Goal: Information Seeking & Learning: Learn about a topic

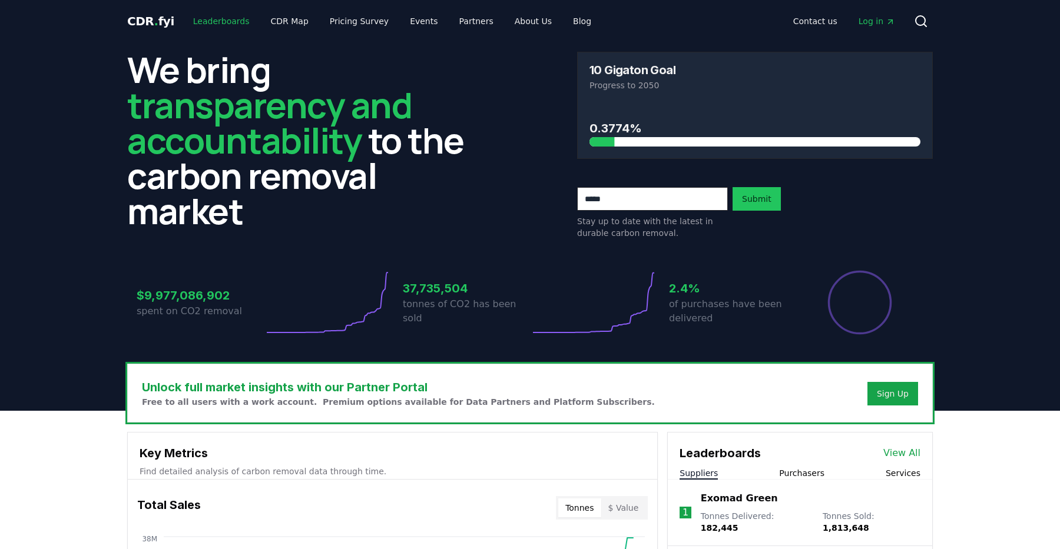
click at [219, 16] on link "Leaderboards" at bounding box center [221, 21] width 75 height 21
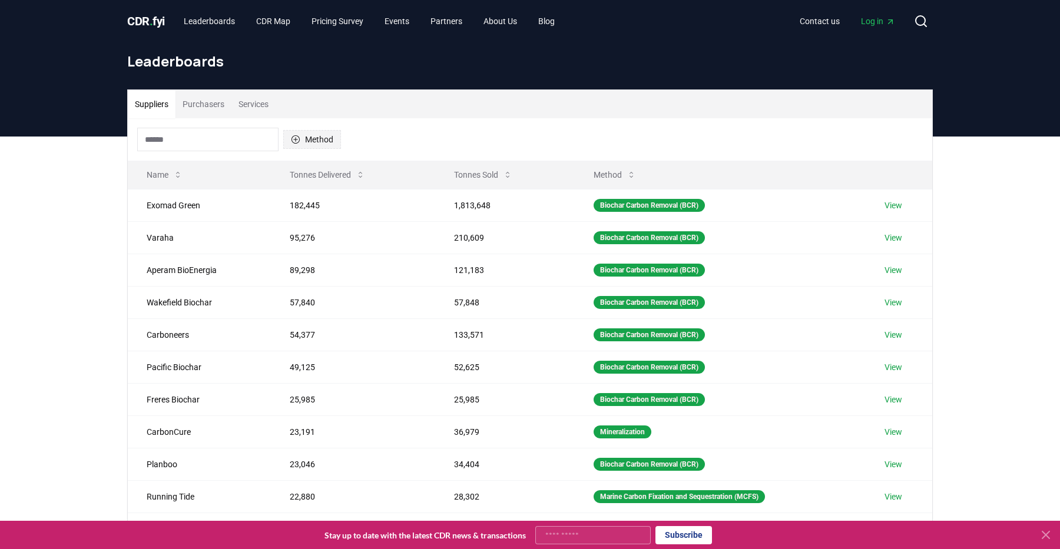
click at [312, 137] on button "Method" at bounding box center [312, 139] width 58 height 19
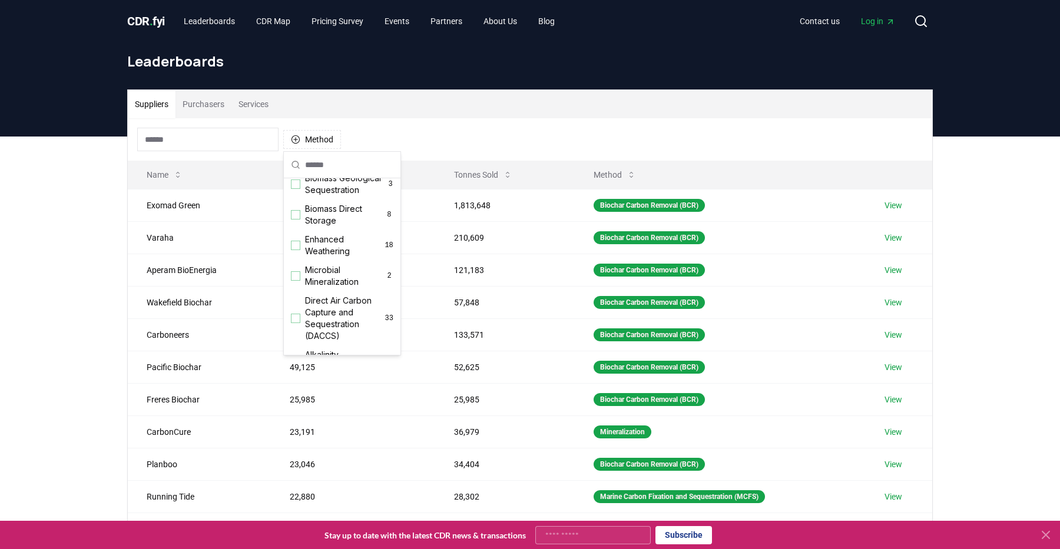
scroll to position [170, 0]
click at [330, 306] on span "Direct Air Carbon Capture and Sequestration (DACCS)" at bounding box center [345, 317] width 80 height 47
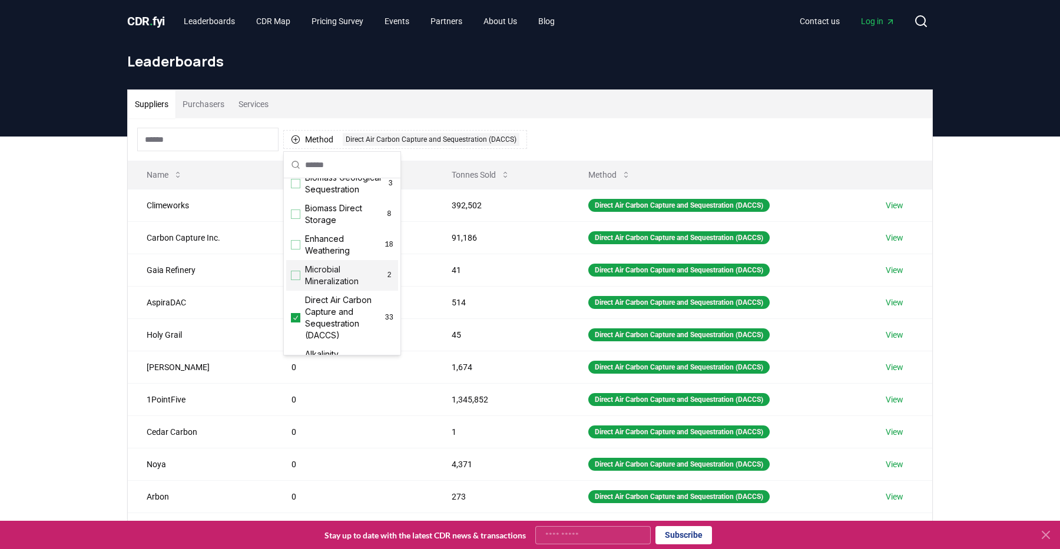
click at [119, 251] on div "Suppliers Purchasers Services Method 1 Direct Air Carbon Capture and Sequestrat…" at bounding box center [530, 325] width 824 height 472
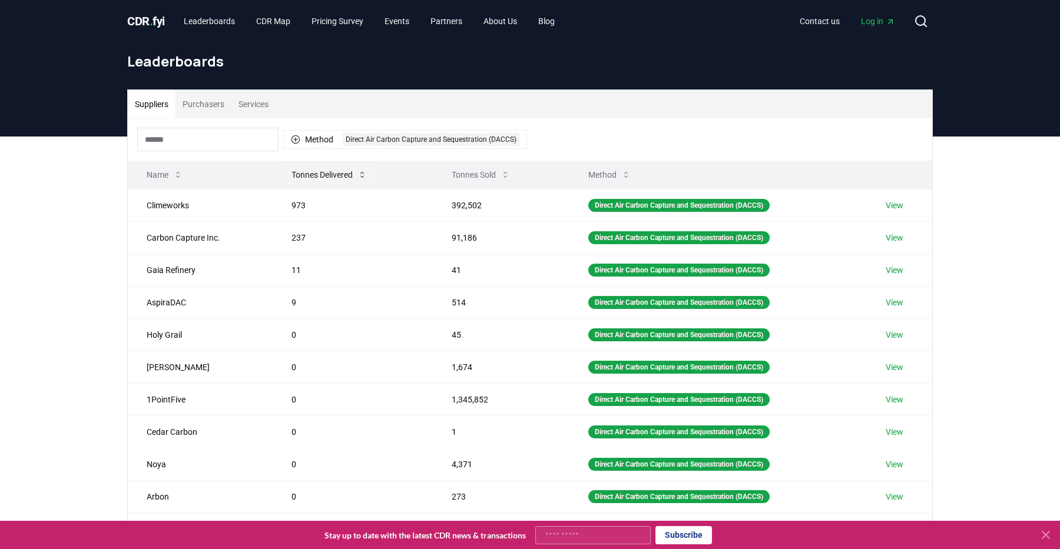
click at [335, 181] on button "Tonnes Delivered" at bounding box center [329, 175] width 94 height 24
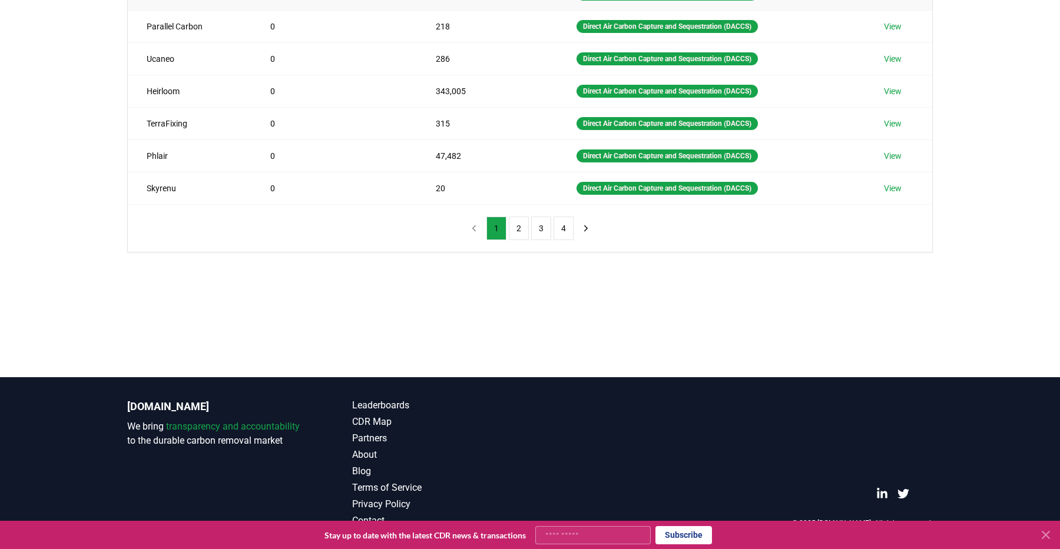
scroll to position [0, 0]
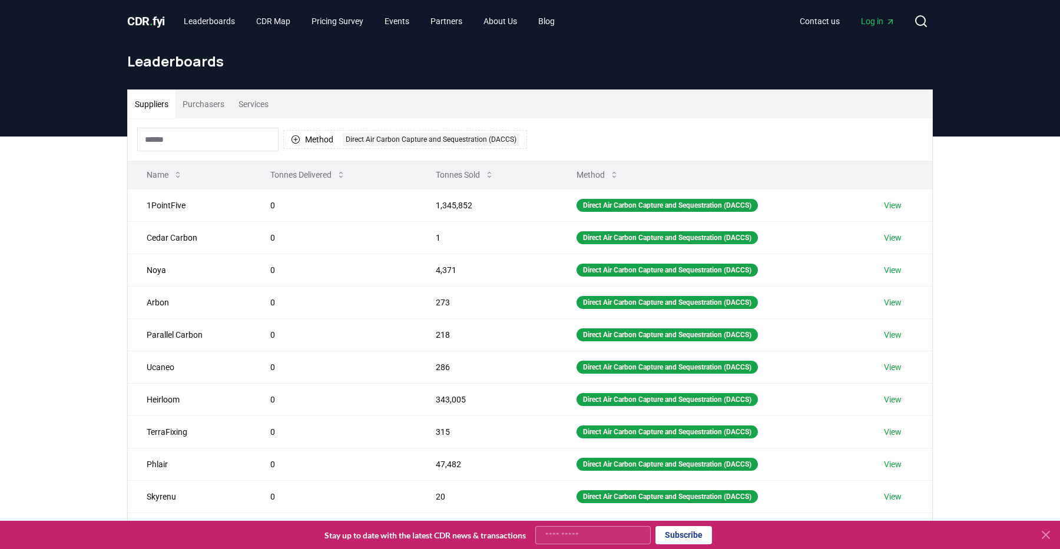
click at [207, 176] on th "Name" at bounding box center [190, 175] width 124 height 28
click at [167, 176] on button "Name" at bounding box center [164, 175] width 55 height 24
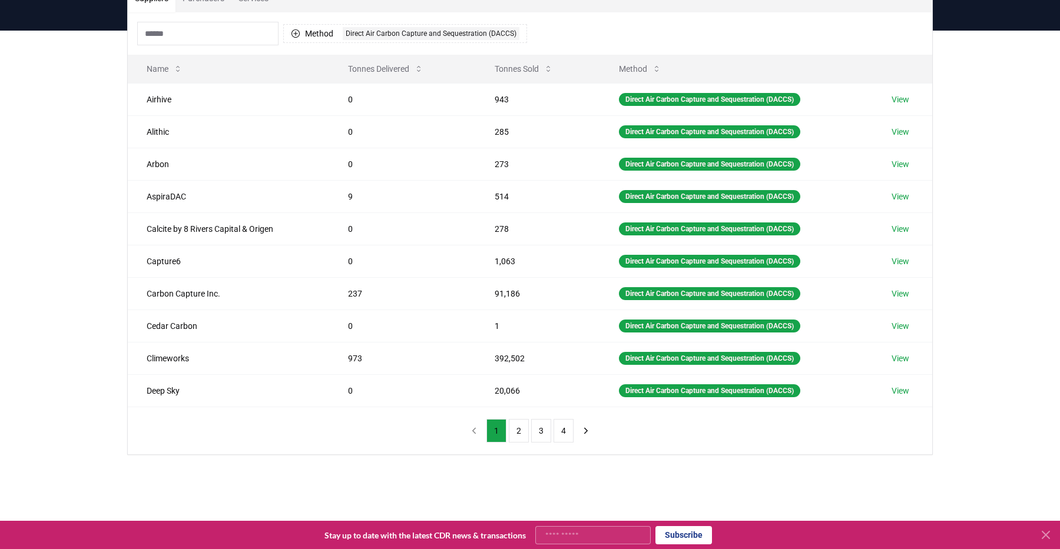
scroll to position [108, 0]
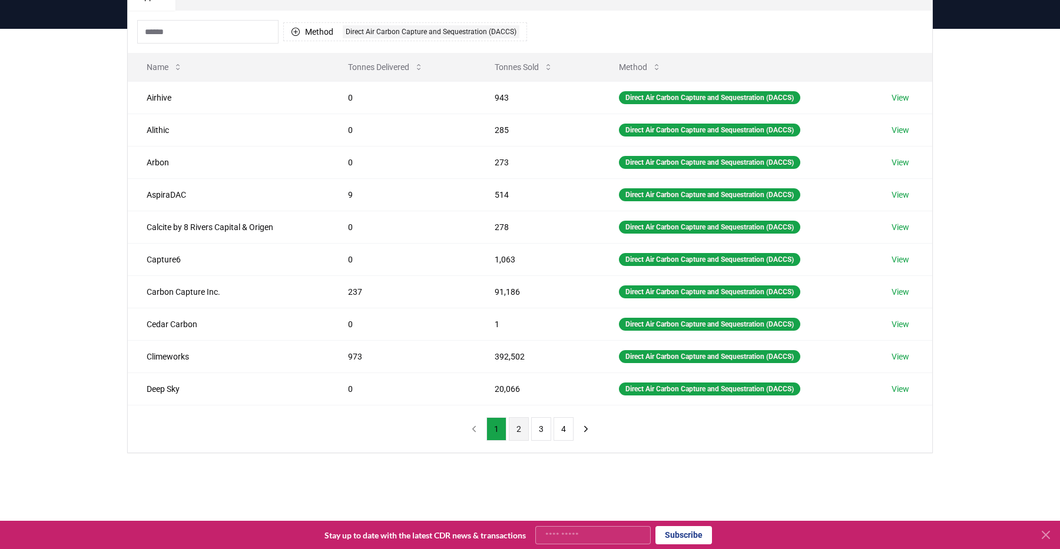
click at [523, 433] on button "2" at bounding box center [519, 429] width 20 height 24
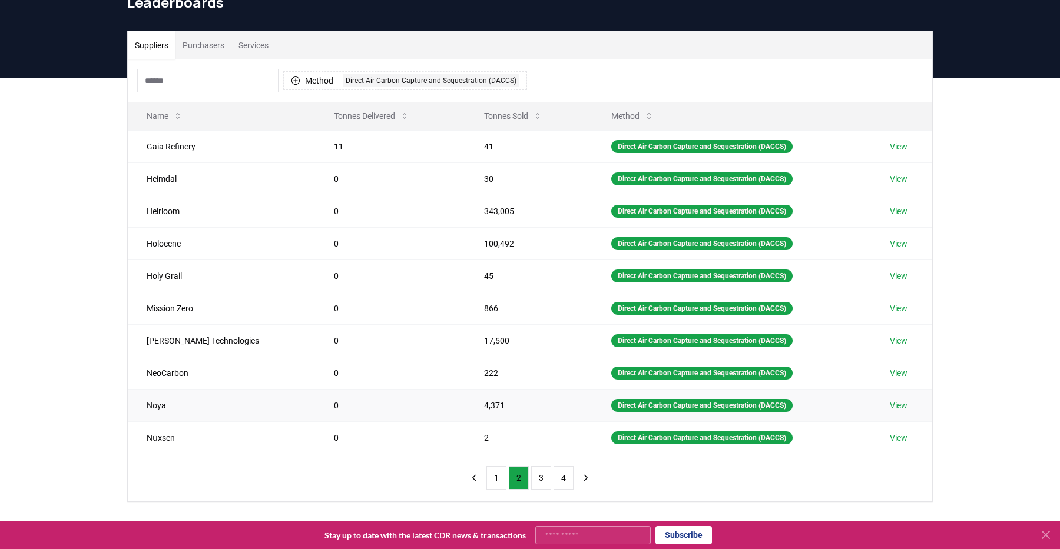
scroll to position [51, 0]
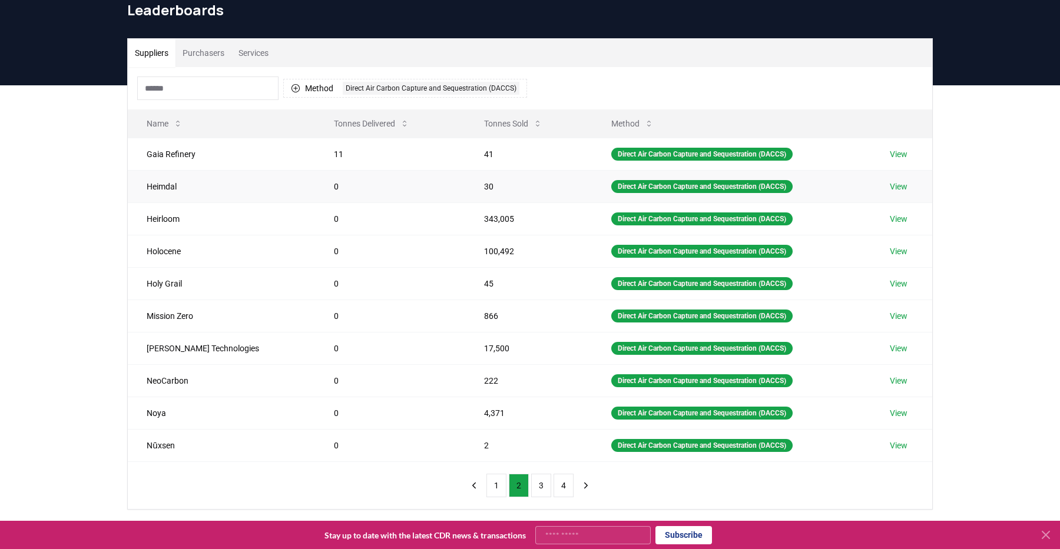
click at [900, 192] on link "View" at bounding box center [899, 187] width 18 height 12
